Goal: Task Accomplishment & Management: Manage account settings

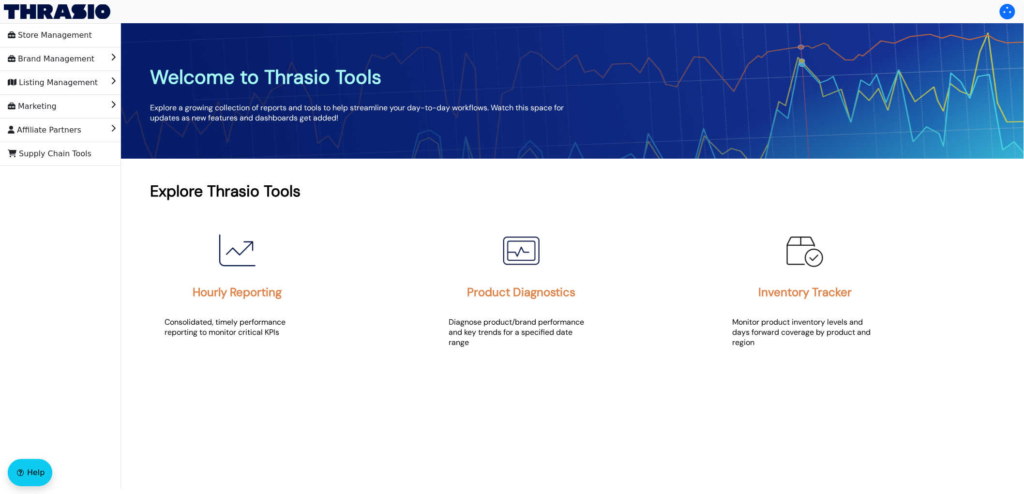
click at [315, 461] on div "Hourly Reporting Consolidated, timely performance reporting to monitor critical…" at bounding box center [572, 350] width 845 height 277
click at [59, 58] on span "Brand Management" at bounding box center [51, 58] width 87 height 15
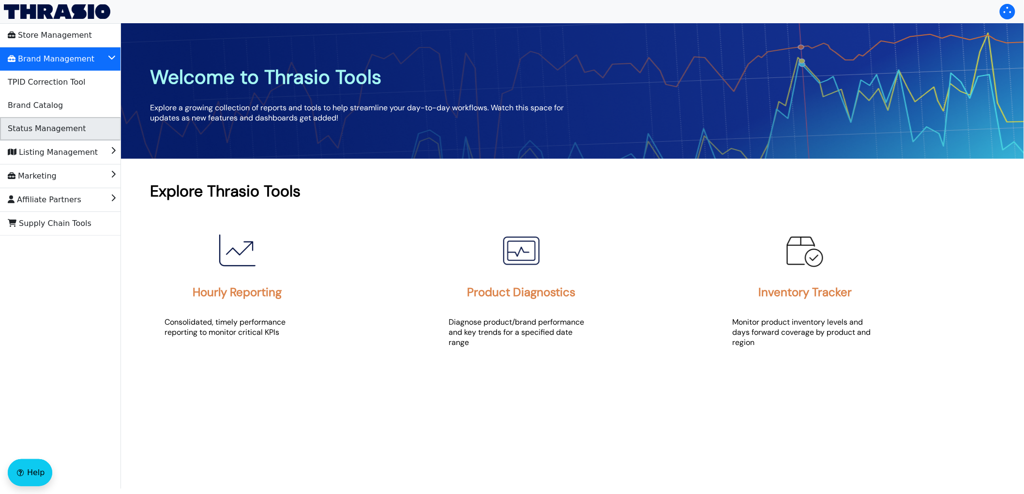
click at [43, 132] on span "Status Management" at bounding box center [47, 128] width 78 height 15
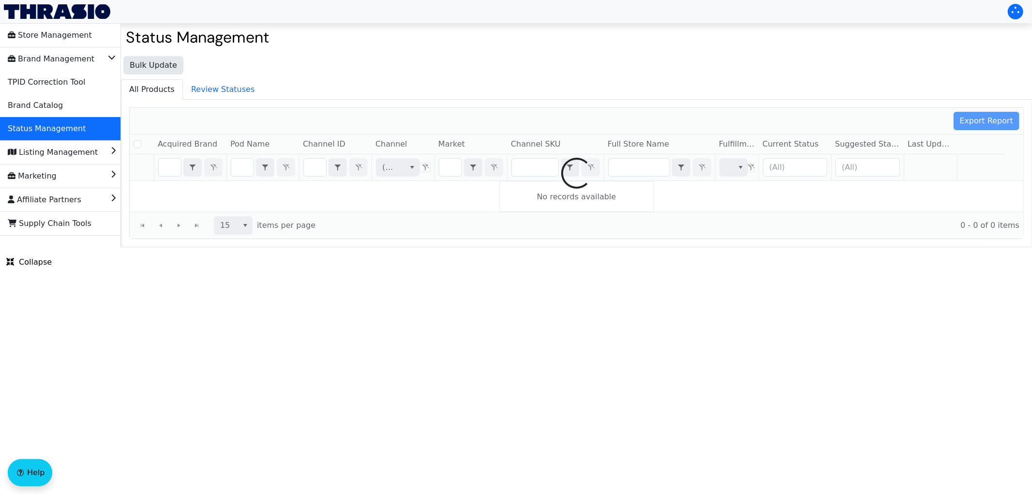
checkbox input "false"
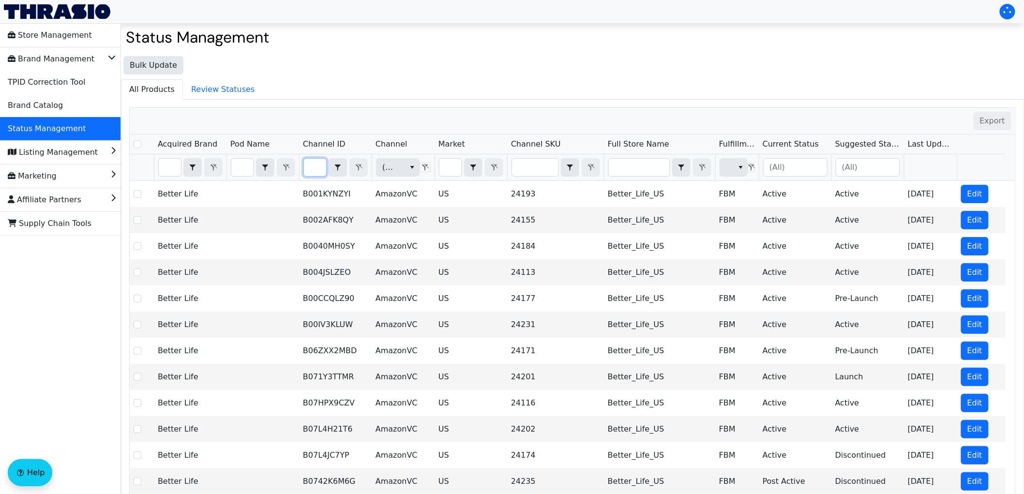
click at [321, 173] on input "Filter" at bounding box center [315, 167] width 22 height 17
type input "B0CP4JMK1B"
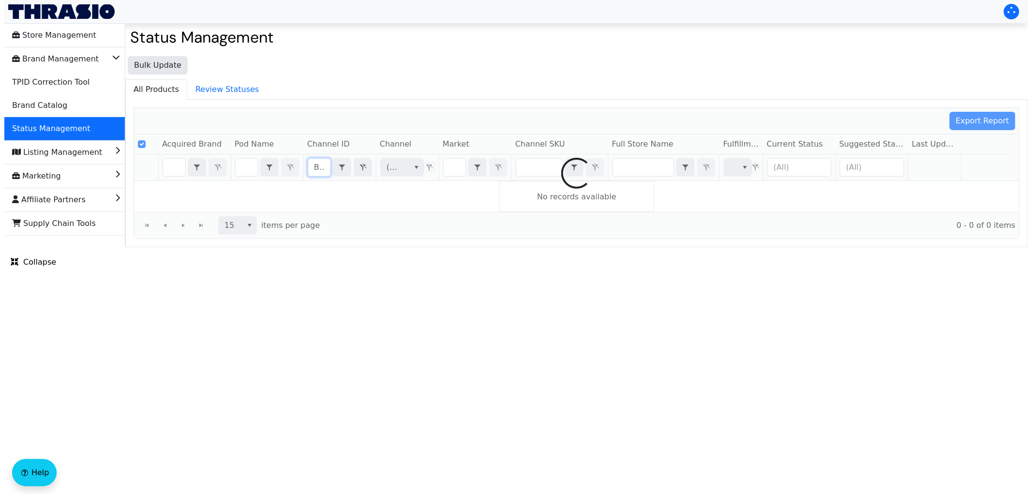
scroll to position [0, 34]
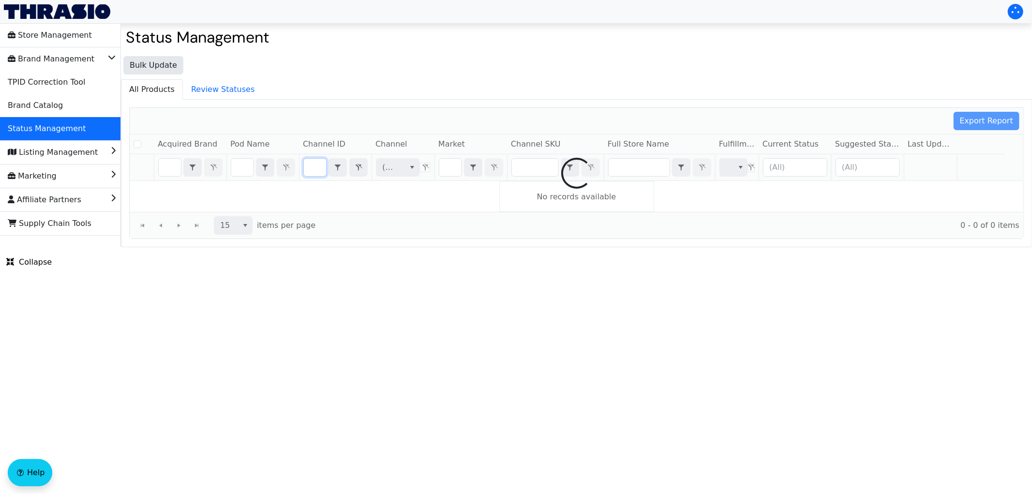
checkbox input "false"
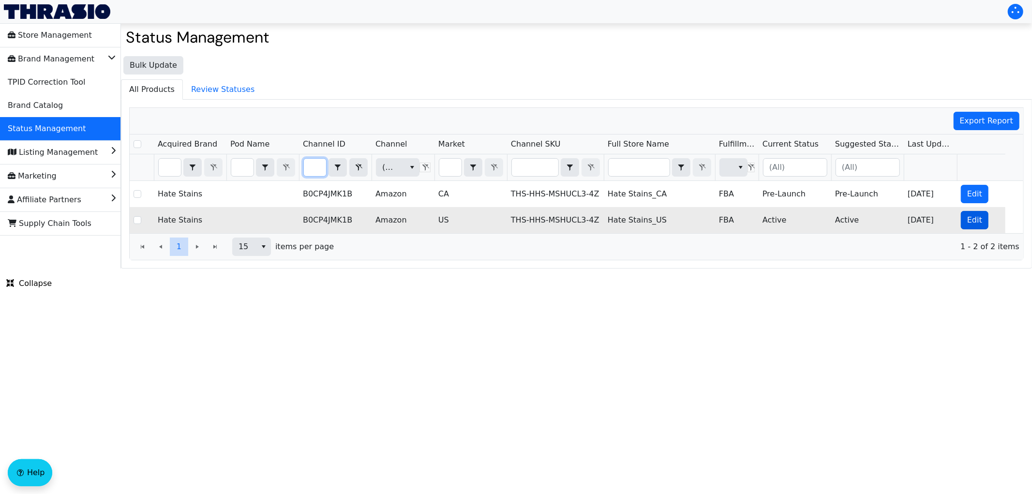
type input "B0CP4JMK1B"
click at [973, 222] on span "Edit" at bounding box center [974, 220] width 15 height 12
checkbox input "true"
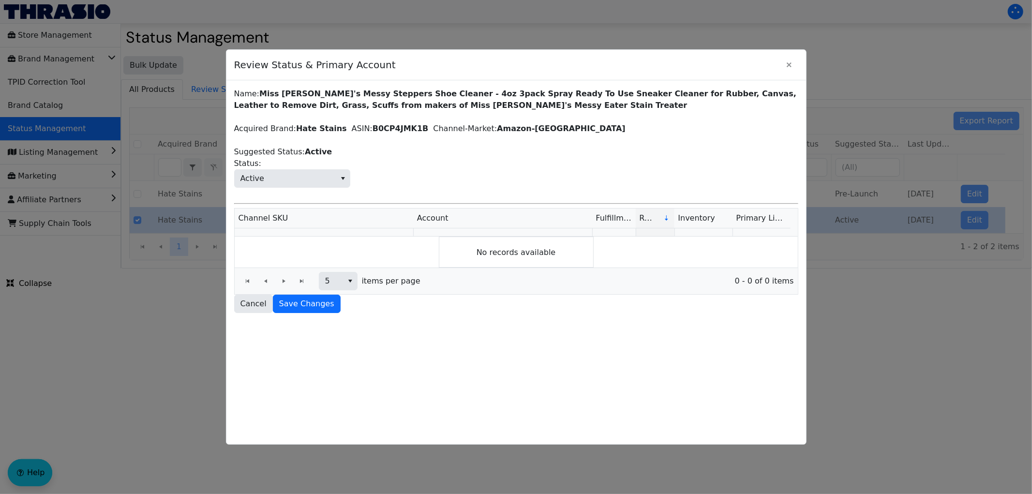
scroll to position [0, 0]
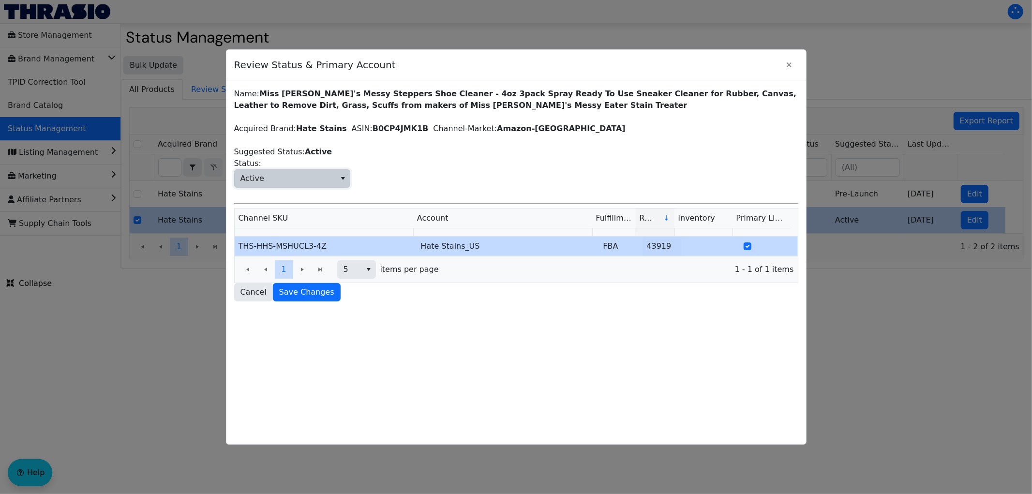
click at [323, 185] on span "Active" at bounding box center [285, 178] width 101 height 17
click at [289, 255] on li "Post Active" at bounding box center [292, 258] width 115 height 15
click at [315, 298] on button "Save Changes" at bounding box center [307, 292] width 68 height 18
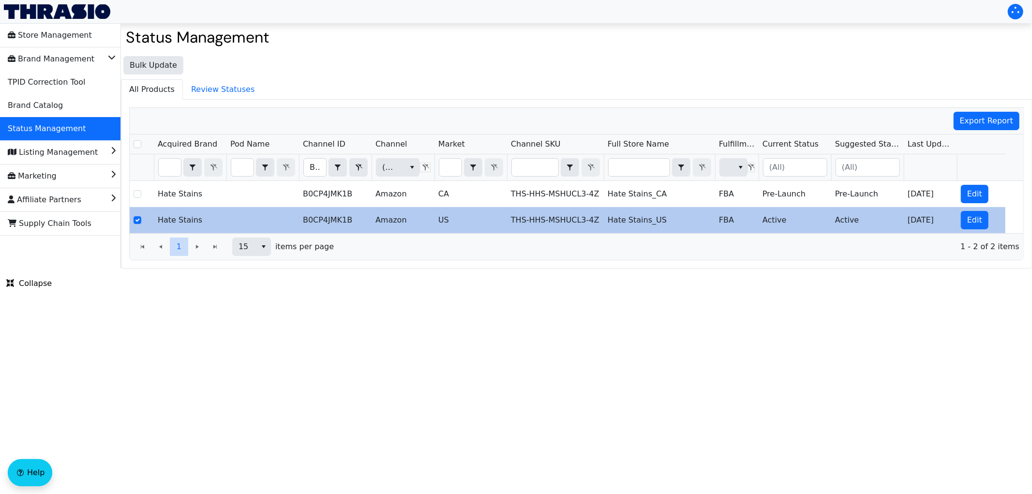
drag, startPoint x: 867, startPoint y: 350, endPoint x: 873, endPoint y: 350, distance: 5.3
click at [867, 269] on html "Store Management Brand Management TPID Correction Tool Brand Catalog Status Man…" at bounding box center [516, 134] width 1032 height 269
